Goal: Check status

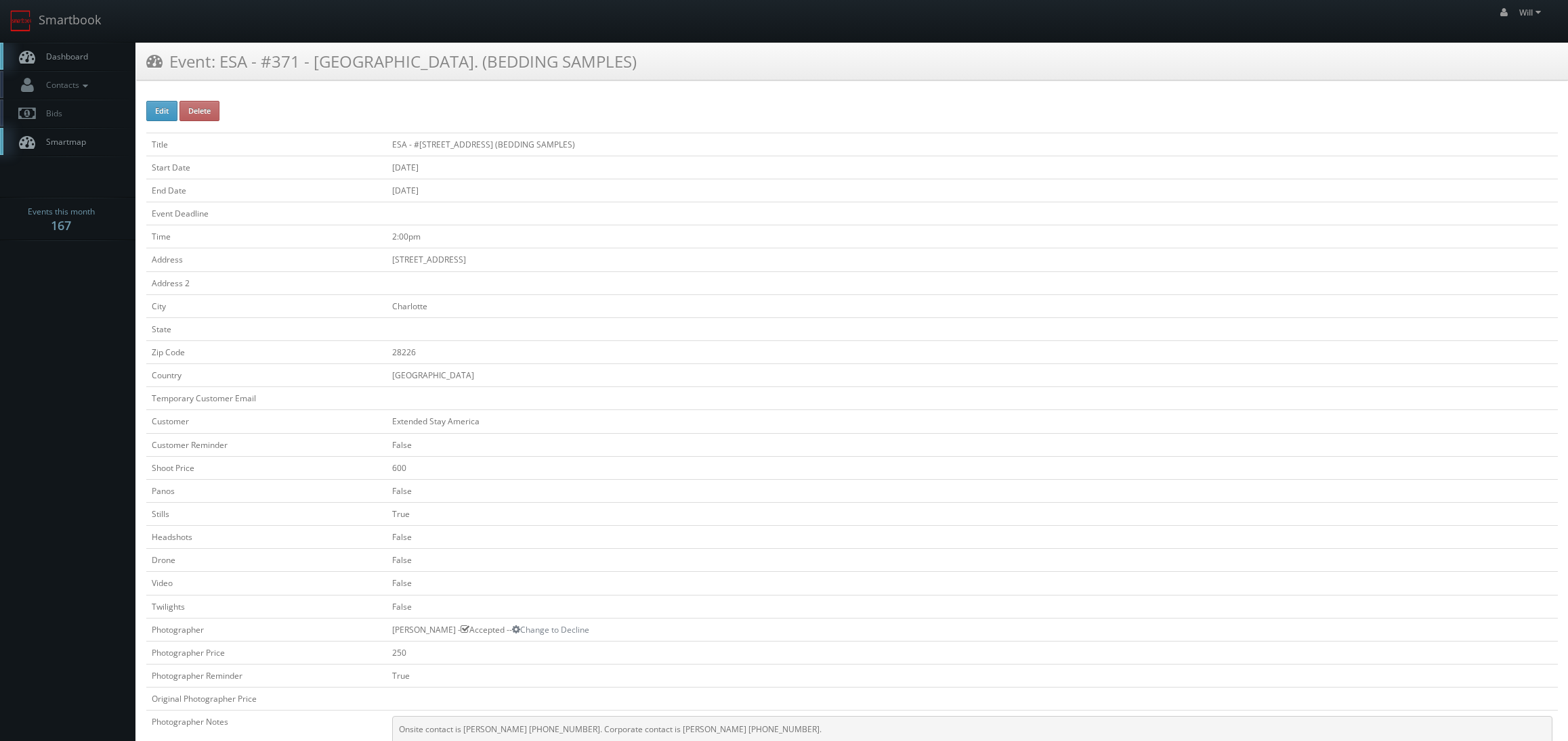
scroll to position [203, 0]
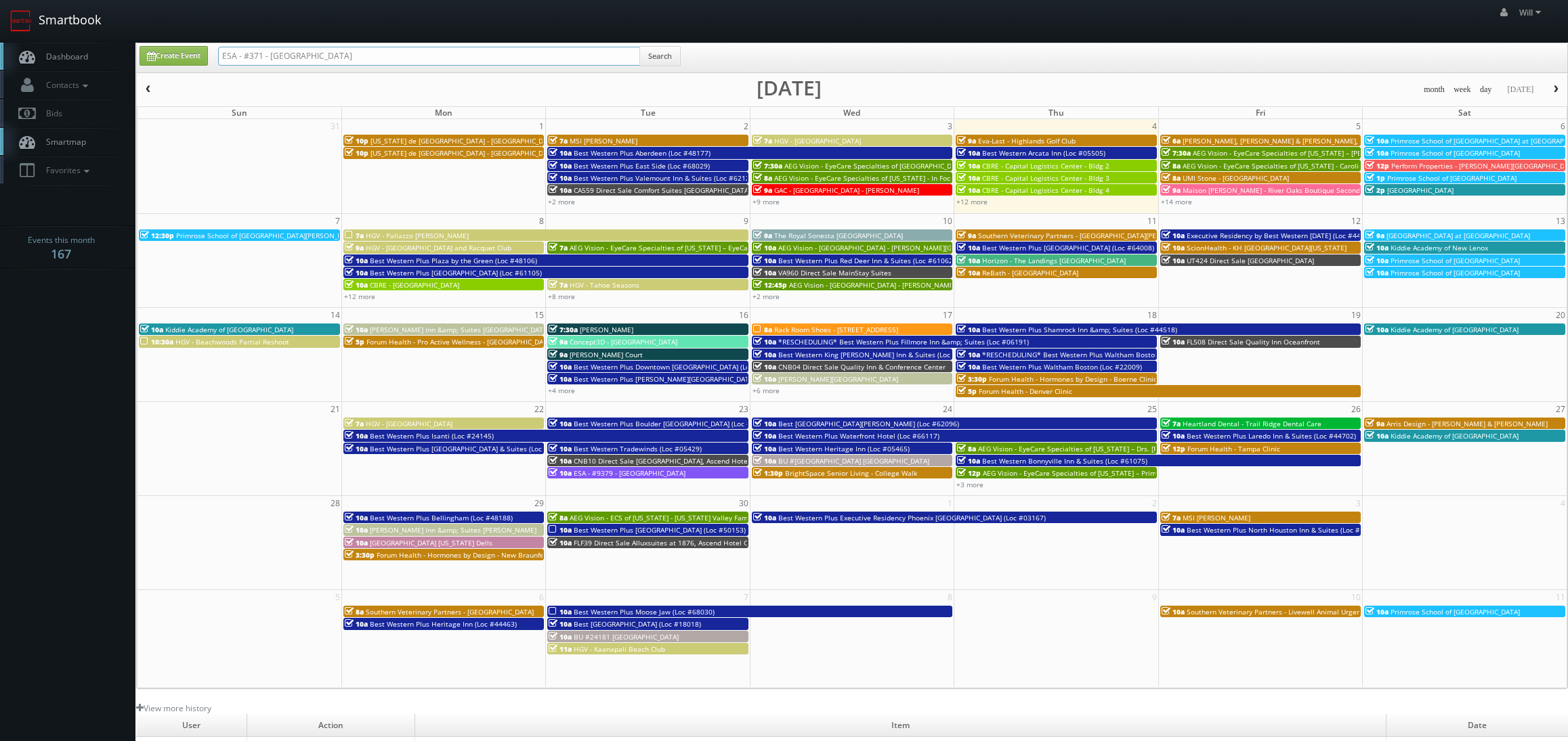
drag, startPoint x: 382, startPoint y: 44, endPoint x: 96, endPoint y: 3, distance: 288.9
click at [96, 3] on body "Smartbook Toggle Side Navigation Toggle Top Navigation Will Will Profile Logout…" at bounding box center [784, 484] width 1568 height 967
paste input "(08-13-25) Hampton Inn Junction City"
drag, startPoint x: 262, startPoint y: 56, endPoint x: -31, endPoint y: -34, distance: 306.5
click at [0, 0] on html "Smartbook Toggle Side Navigation Toggle Top Navigation Will Will Profile Logout…" at bounding box center [784, 484] width 1568 height 967
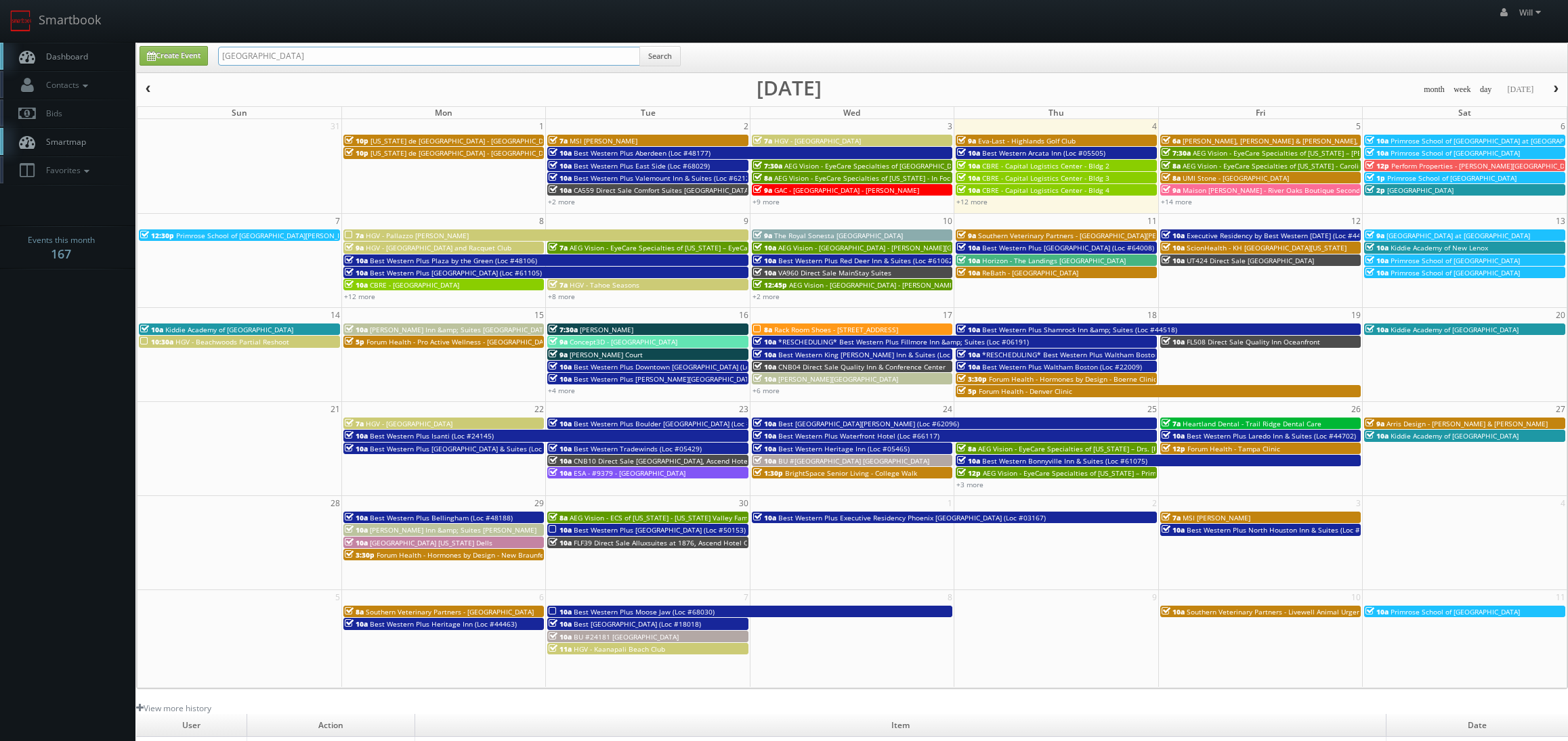
type input "Hampton Inn Junction City"
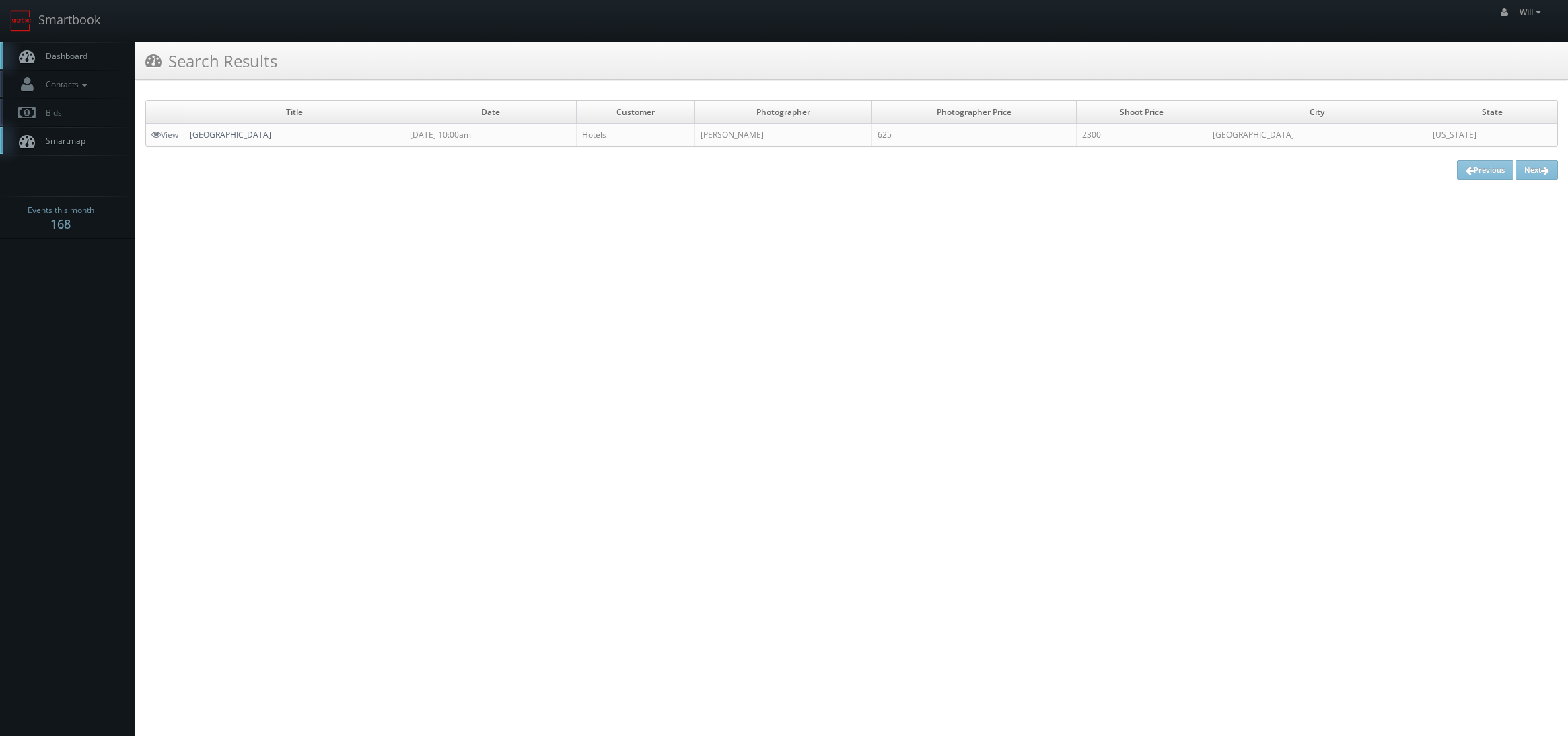
click at [208, 133] on link "[GEOGRAPHIC_DATA]" at bounding box center [230, 134] width 81 height 12
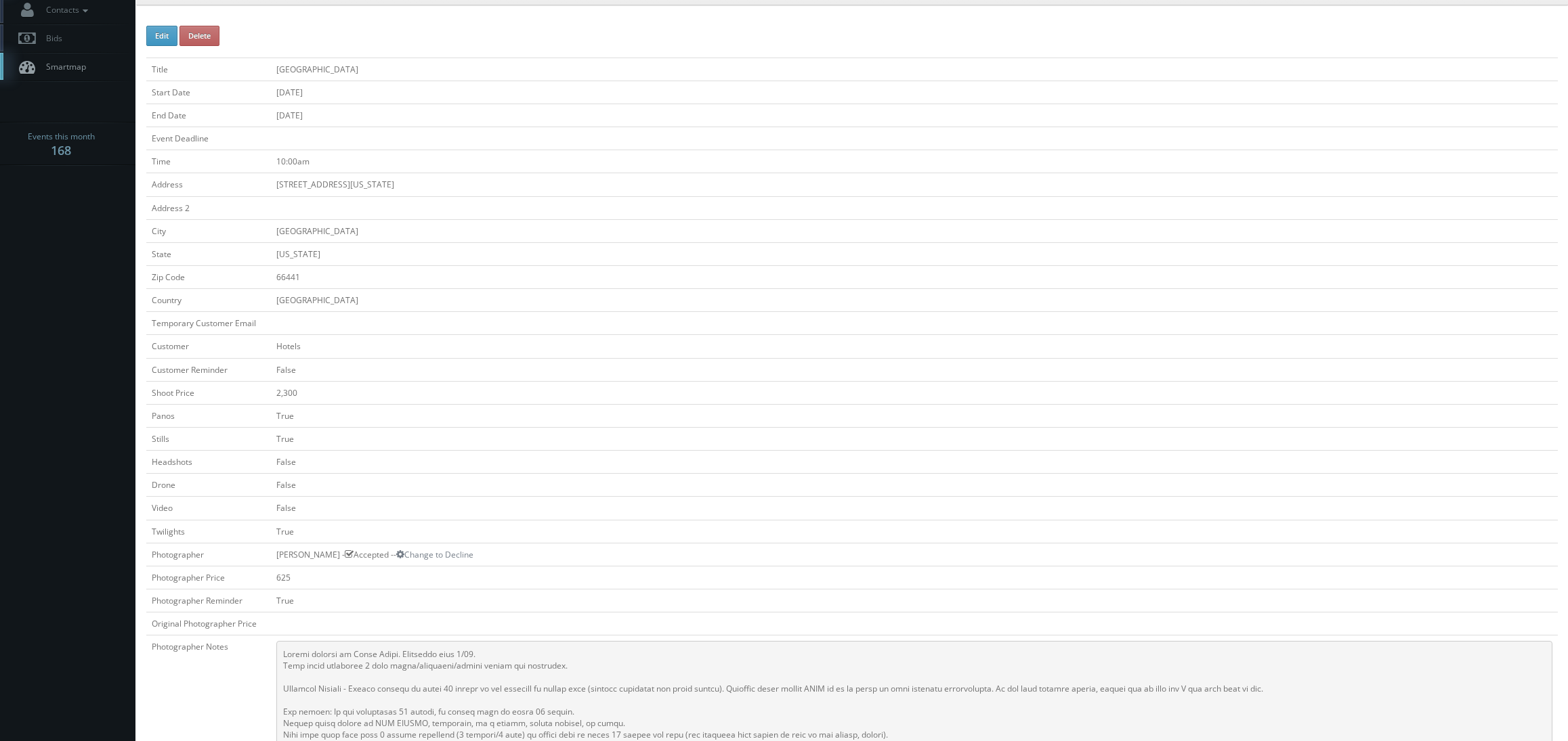
scroll to position [203, 0]
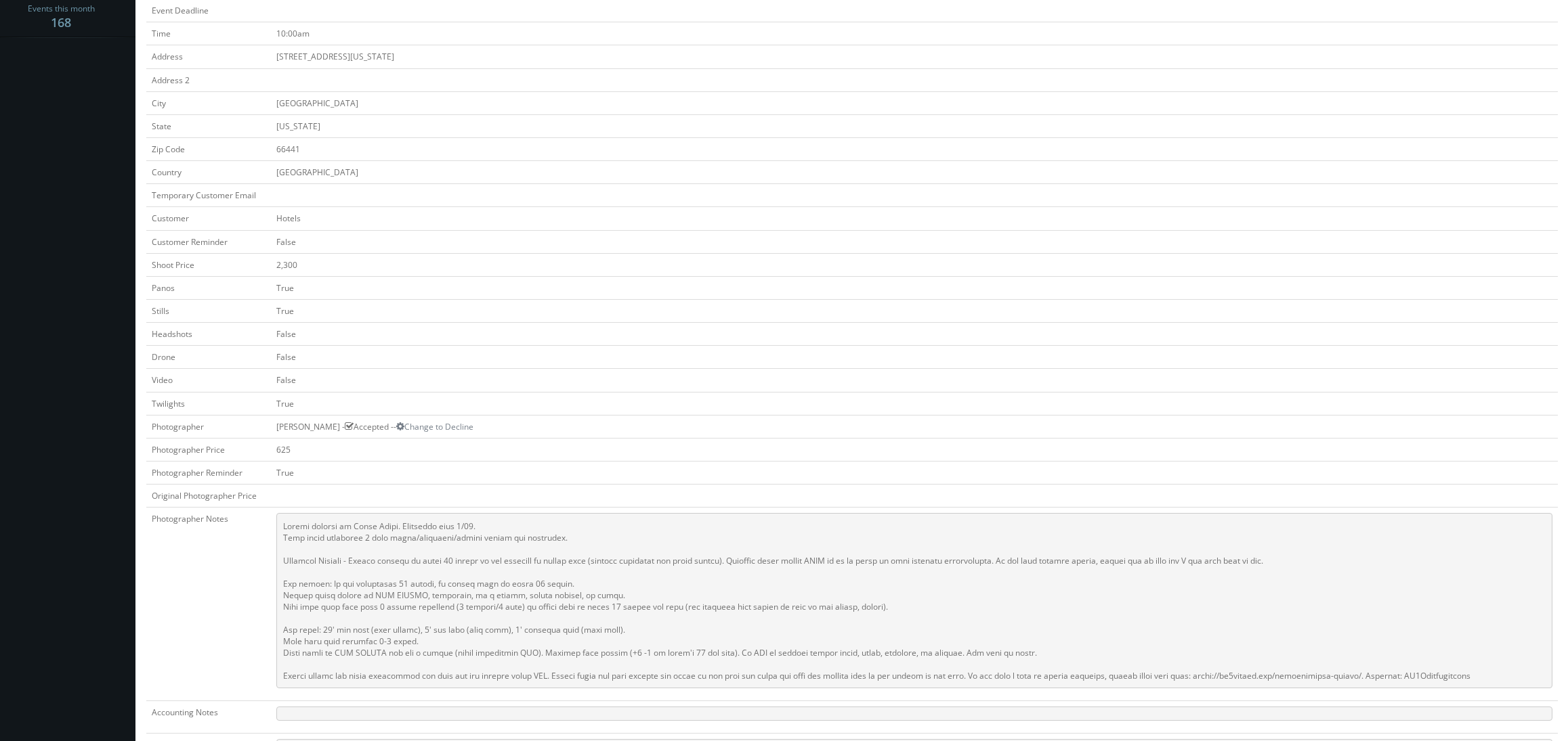
click at [587, 314] on td "True" at bounding box center [914, 310] width 1287 height 23
